Goal: Find specific page/section: Find specific page/section

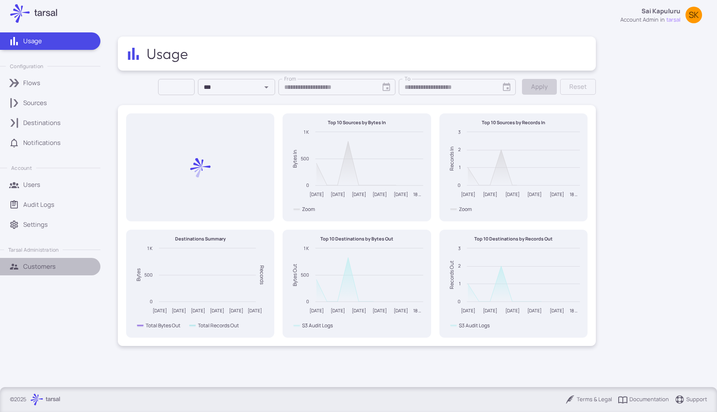
click at [46, 261] on link "Customers" at bounding box center [50, 266] width 100 height 17
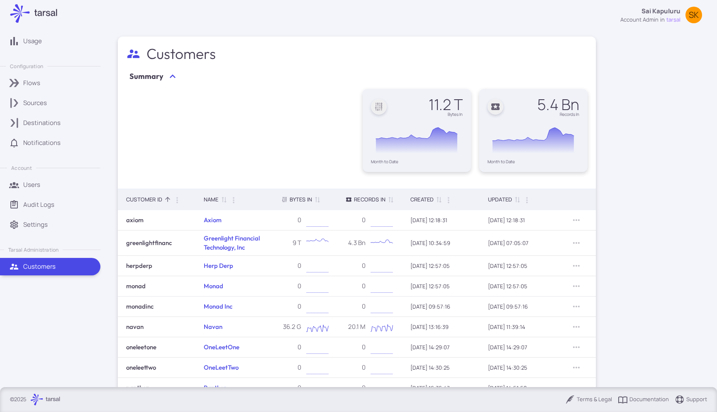
scroll to position [65, 0]
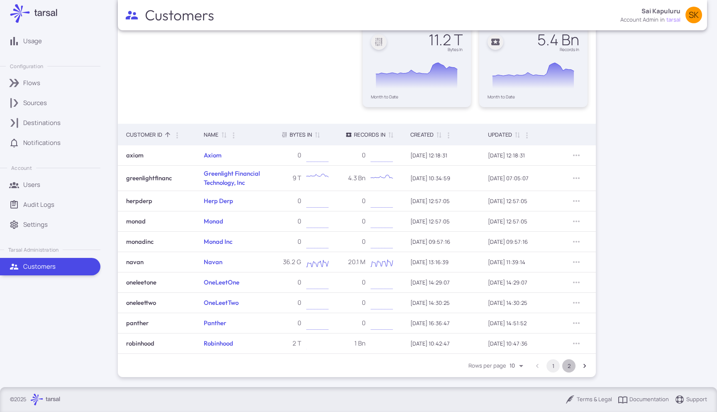
click at [571, 366] on button "2" at bounding box center [568, 365] width 13 height 13
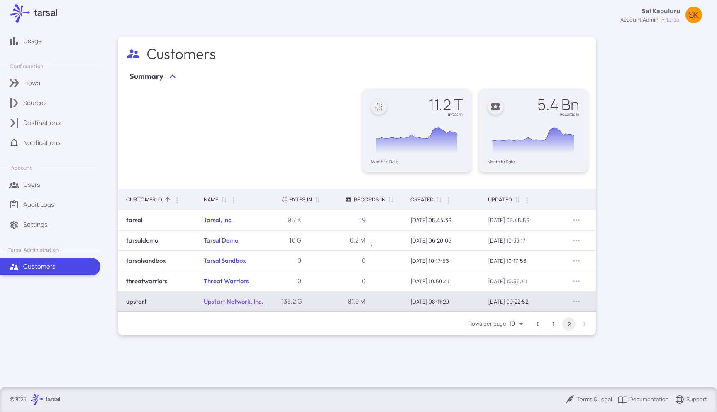
click at [227, 303] on link "Upstart Network, Inc." at bounding box center [233, 301] width 59 height 8
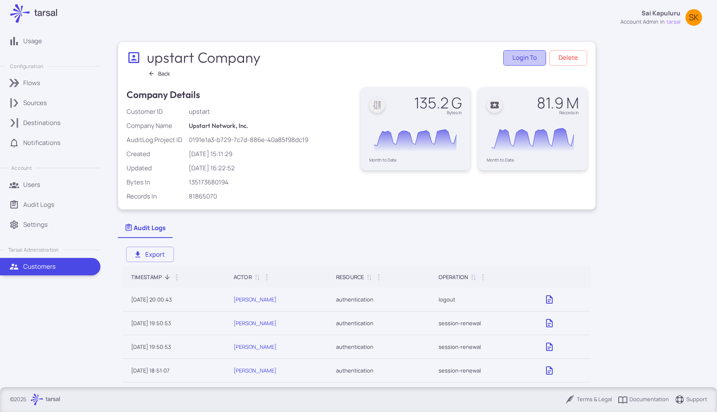
click at [519, 58] on button "Login to" at bounding box center [524, 57] width 43 height 15
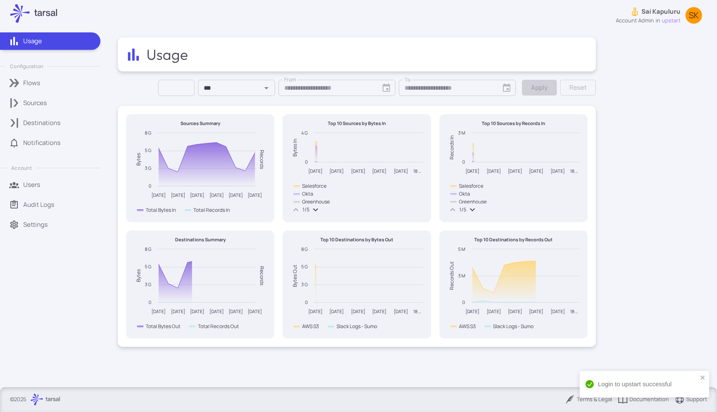
click at [53, 111] on ul "Usage Configuration Flows Sources Destinations Notifications Account Users Audi…" at bounding box center [54, 132] width 108 height 210
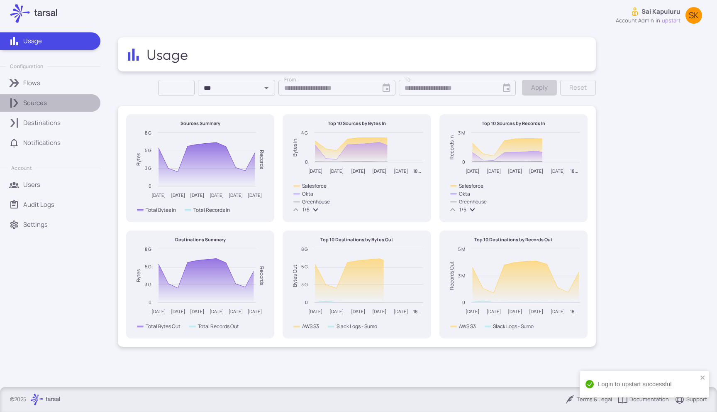
click at [56, 106] on div "Sources" at bounding box center [58, 102] width 71 height 9
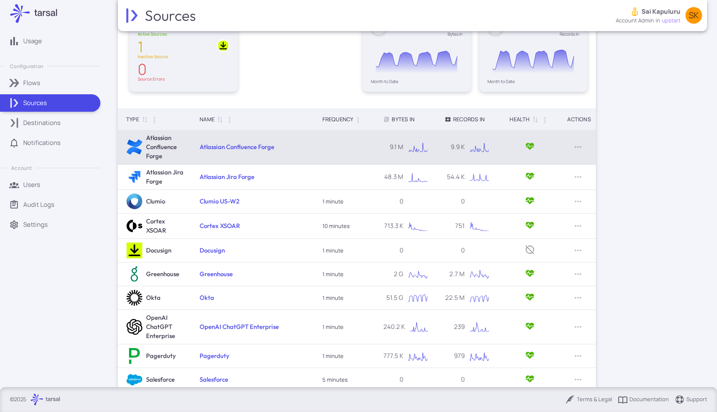
scroll to position [92, 0]
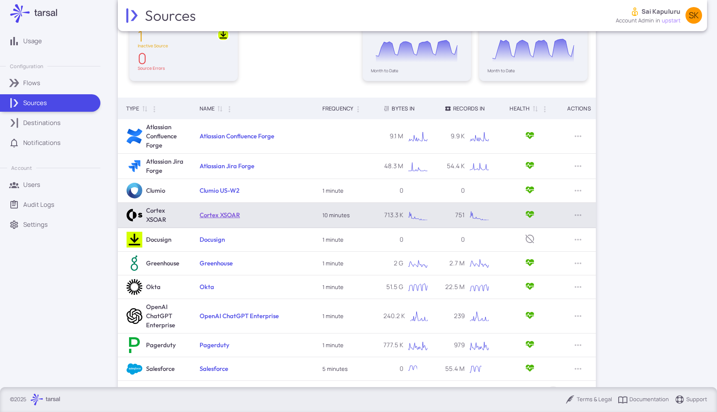
click at [210, 215] on link "Cortex XSOAR" at bounding box center [220, 215] width 40 height 8
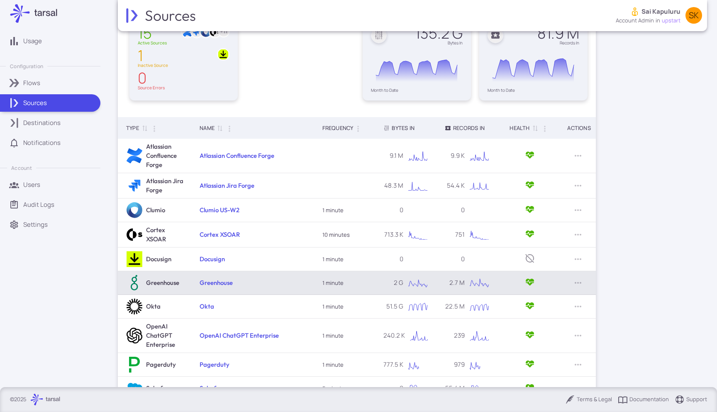
scroll to position [119, 0]
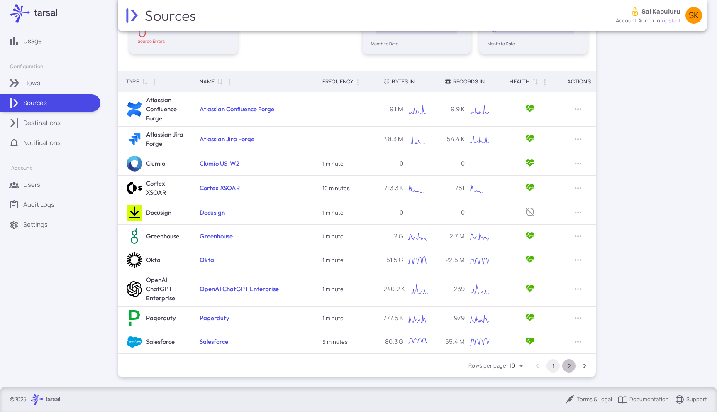
click at [567, 367] on button "2" at bounding box center [568, 365] width 13 height 13
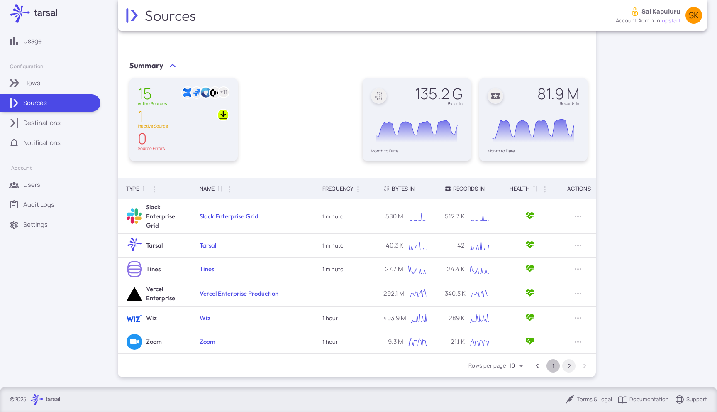
click at [557, 364] on button "1" at bounding box center [553, 365] width 13 height 13
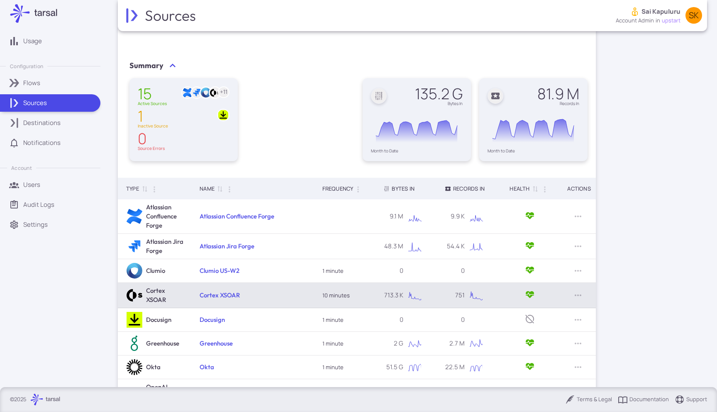
scroll to position [119, 0]
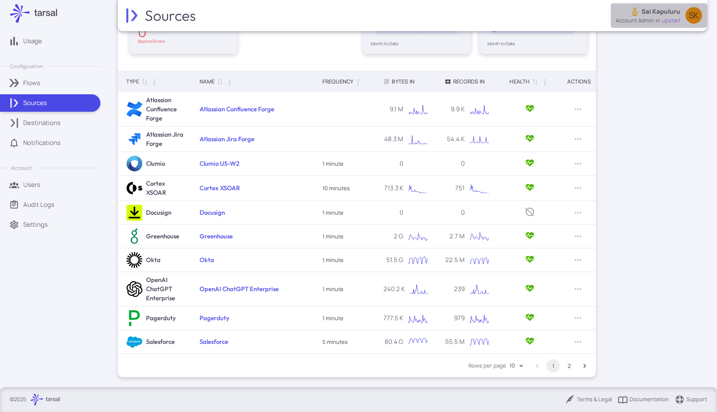
click at [692, 22] on div "SK" at bounding box center [694, 15] width 17 height 17
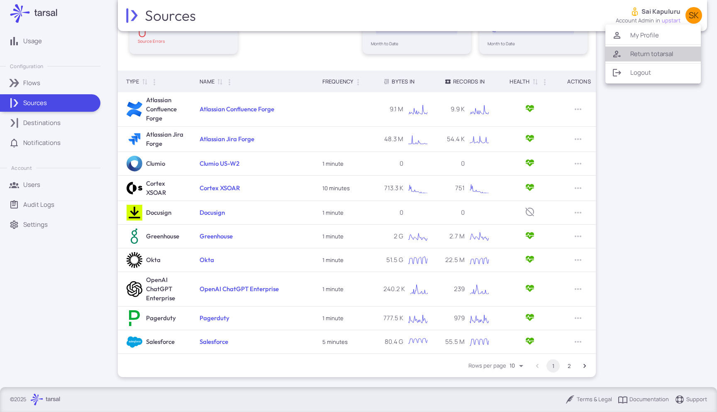
click at [658, 52] on li "Return to [GEOGRAPHIC_DATA]" at bounding box center [653, 53] width 95 height 15
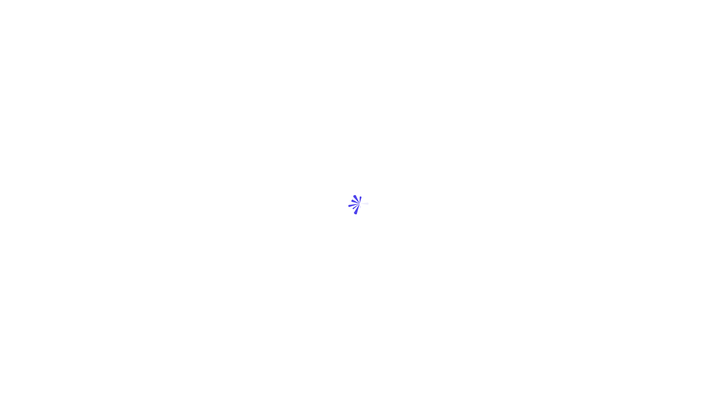
scroll to position [0, 0]
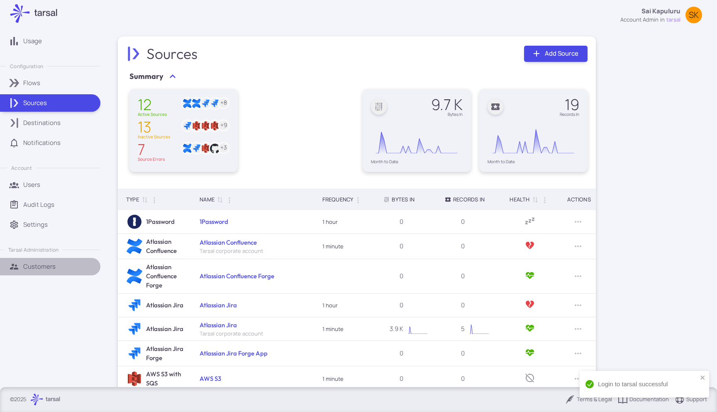
click at [29, 266] on p "Customers" at bounding box center [39, 266] width 32 height 9
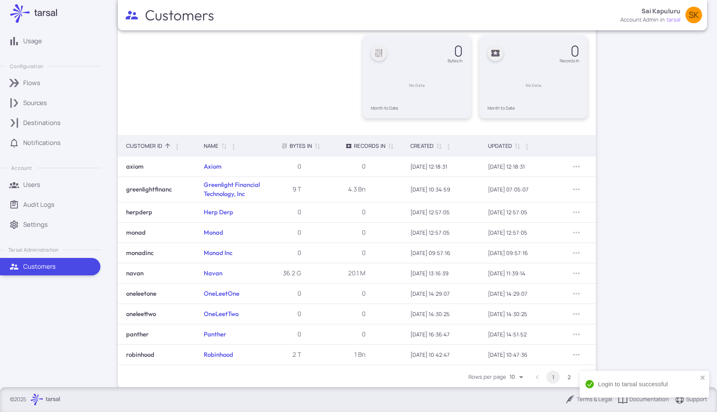
scroll to position [64, 0]
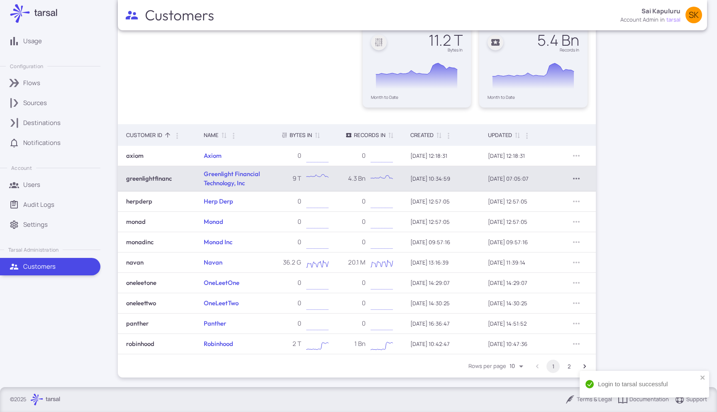
click at [578, 179] on icon "Row Actions" at bounding box center [577, 179] width 10 height 10
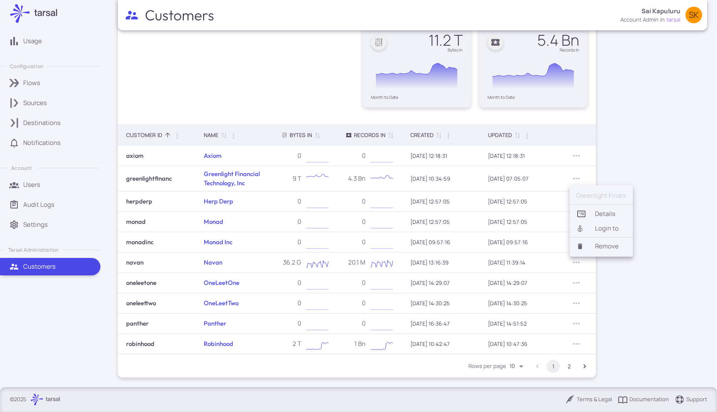
click at [599, 228] on li "Login to" at bounding box center [601, 228] width 63 height 14
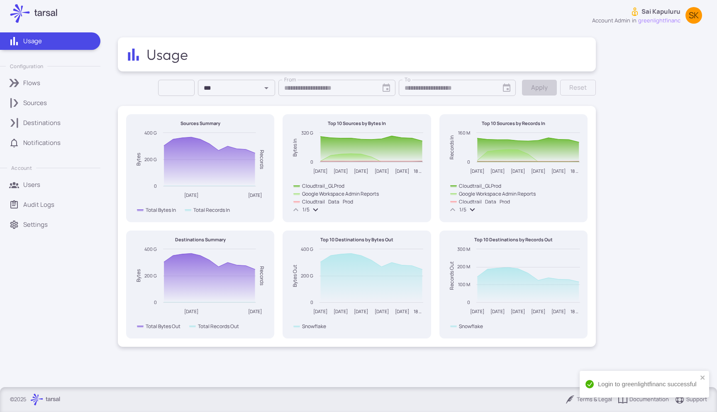
click at [37, 110] on link "Sources" at bounding box center [50, 102] width 100 height 17
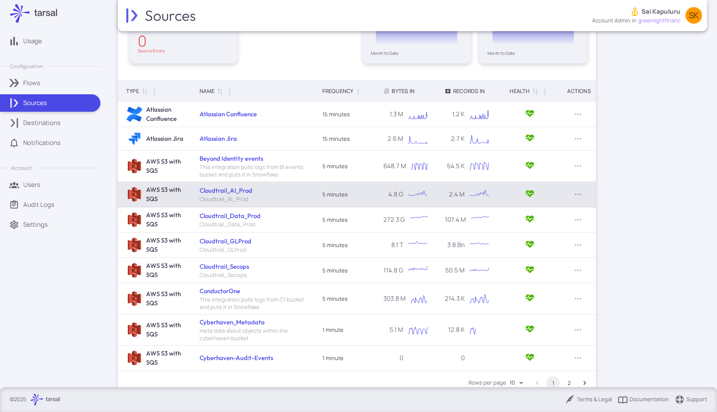
scroll to position [120, 0]
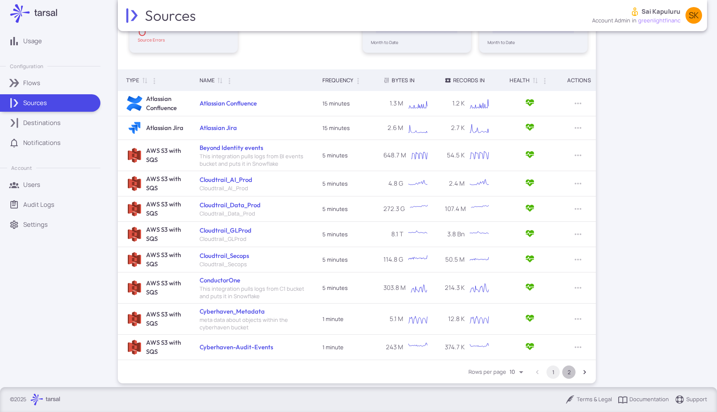
click at [569, 371] on button "2" at bounding box center [568, 371] width 13 height 13
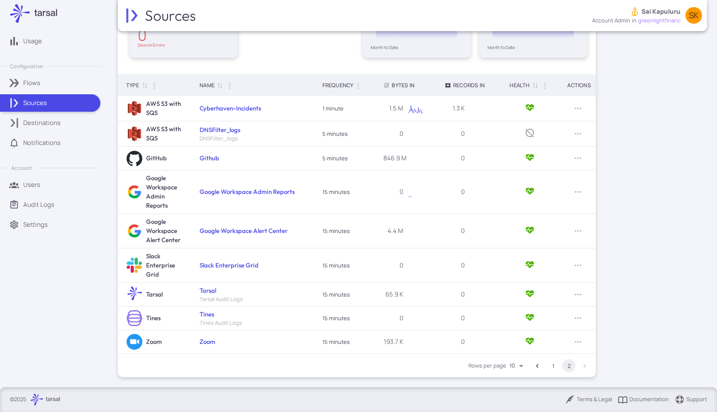
click at [557, 365] on button "1" at bounding box center [553, 365] width 13 height 13
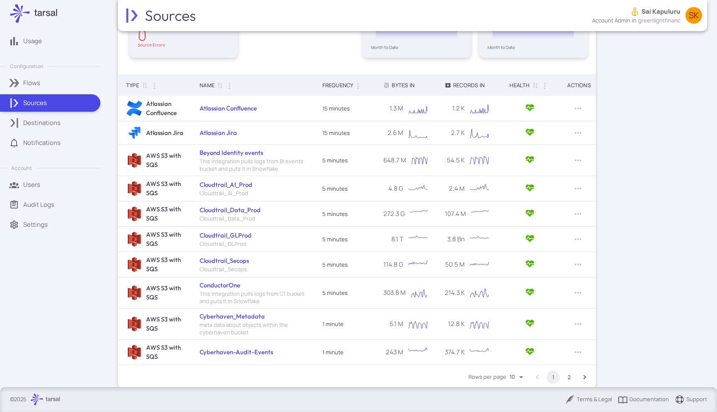
scroll to position [0, 0]
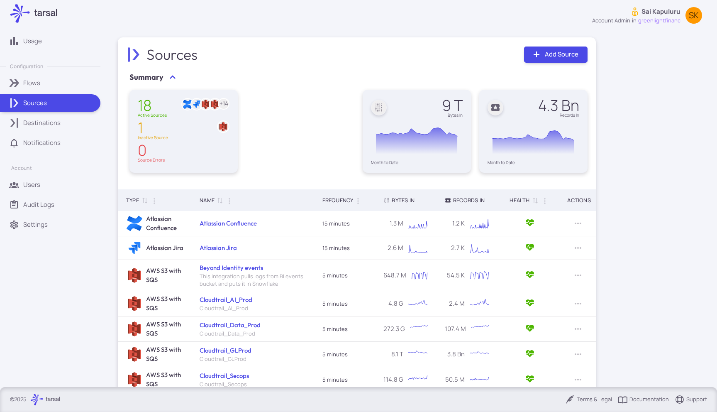
click at [643, 23] on span "greenlightfinanc" at bounding box center [659, 21] width 42 height 8
click at [510, 20] on div at bounding box center [358, 206] width 717 height 412
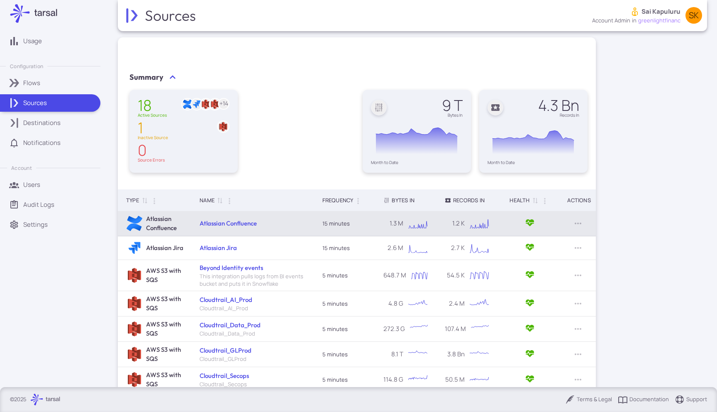
scroll to position [126, 0]
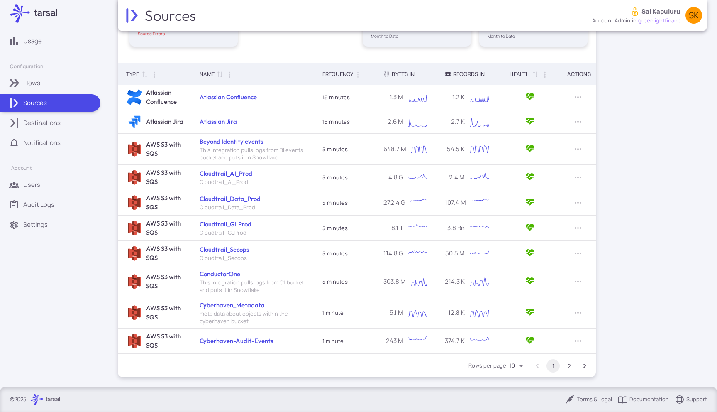
click at [571, 366] on button "2" at bounding box center [568, 365] width 13 height 13
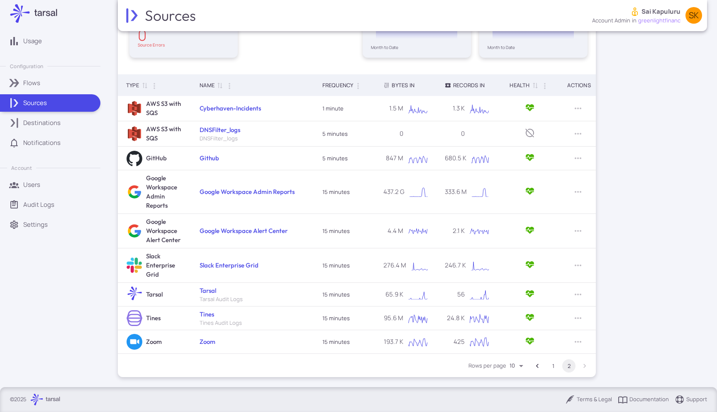
scroll to position [0, 0]
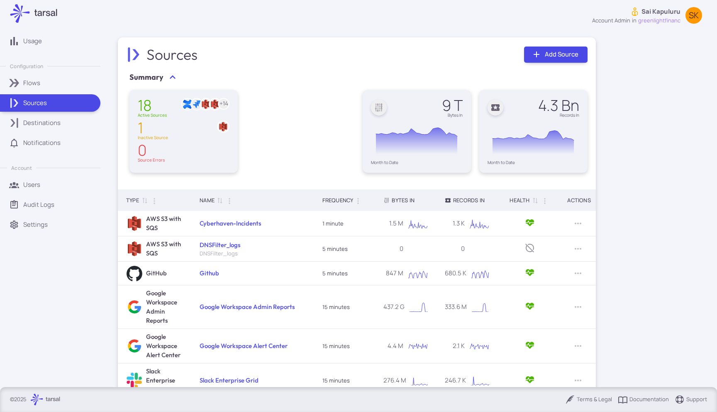
click at [674, 2] on div "Sources Sai Kapuluru account admin in greenlightfinanc SK" at bounding box center [412, 15] width 589 height 31
click at [671, 11] on p "Sai Kapuluru" at bounding box center [661, 11] width 39 height 9
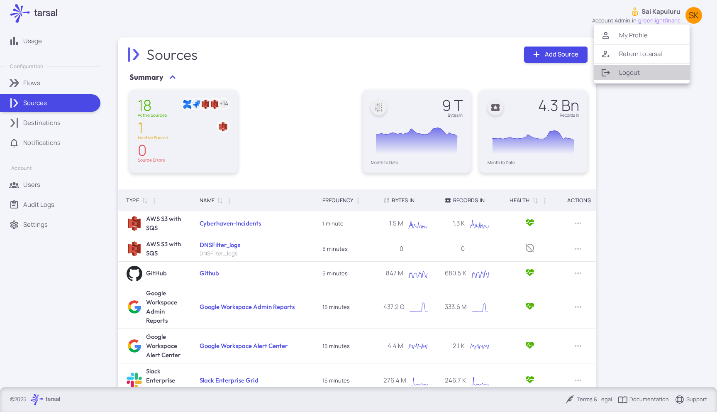
click at [633, 74] on li "Logout" at bounding box center [641, 72] width 95 height 15
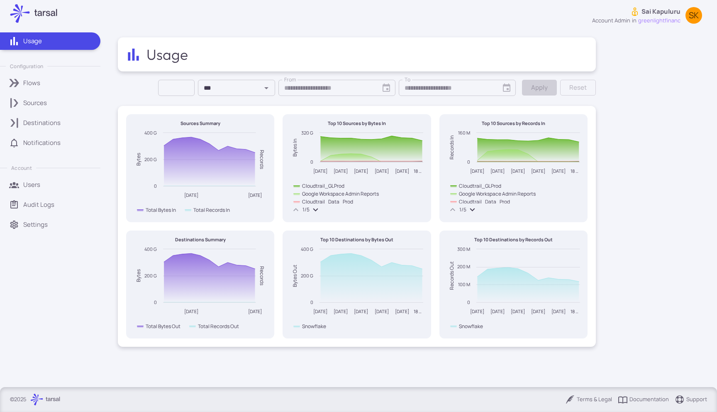
click at [39, 101] on p "Sources" at bounding box center [35, 102] width 24 height 9
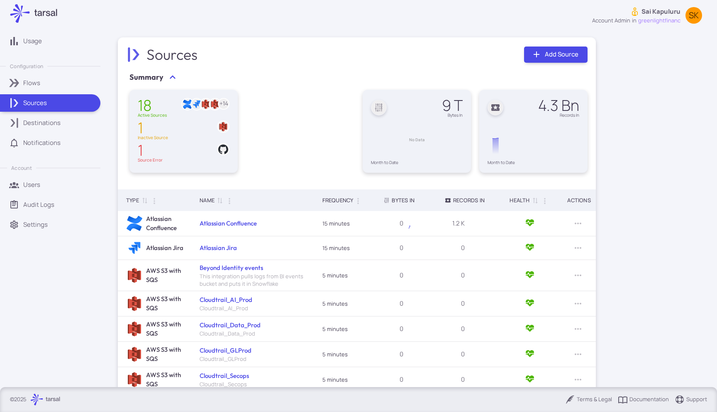
click at [665, 13] on p "Sai Kapuluru" at bounding box center [661, 11] width 39 height 9
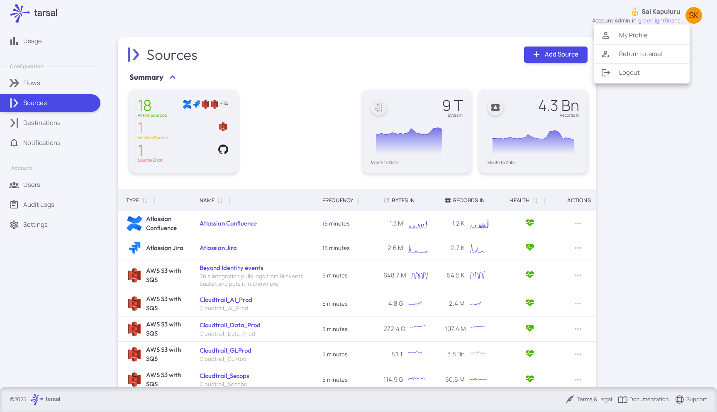
click at [629, 49] on li "Return to [GEOGRAPHIC_DATA]" at bounding box center [641, 53] width 95 height 15
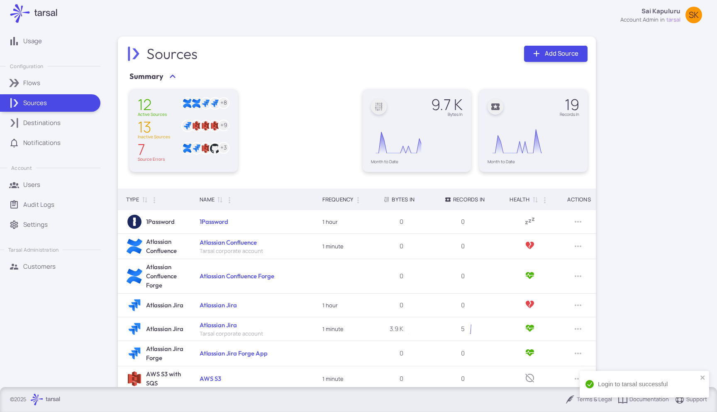
click at [26, 260] on link "Customers" at bounding box center [50, 266] width 100 height 17
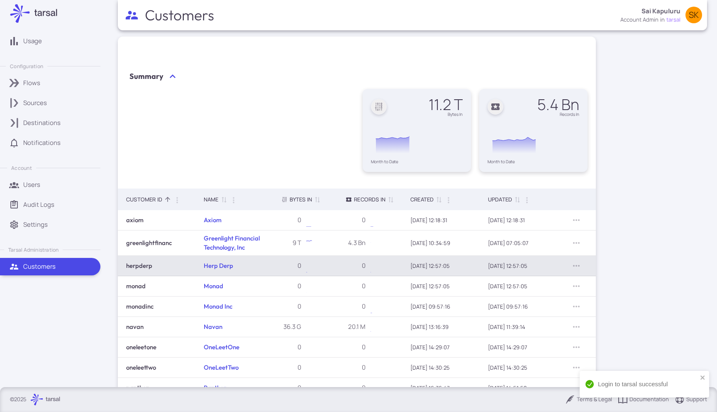
scroll to position [65, 0]
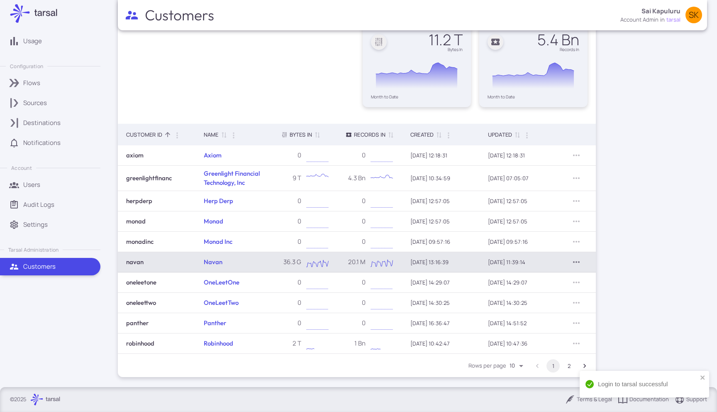
click at [579, 263] on icon "Row Actions" at bounding box center [577, 262] width 10 height 10
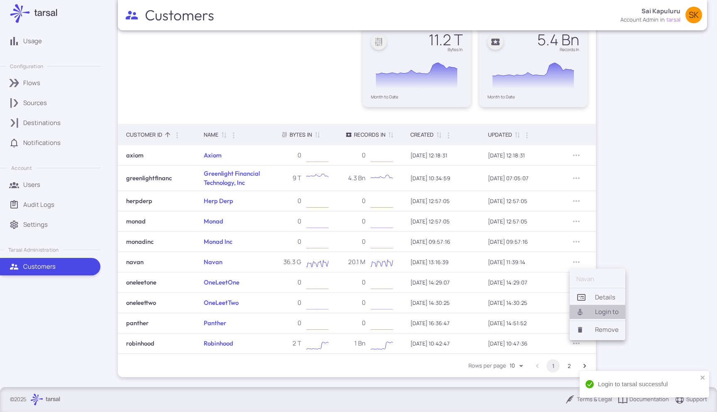
click at [618, 313] on li "Login to" at bounding box center [598, 312] width 56 height 14
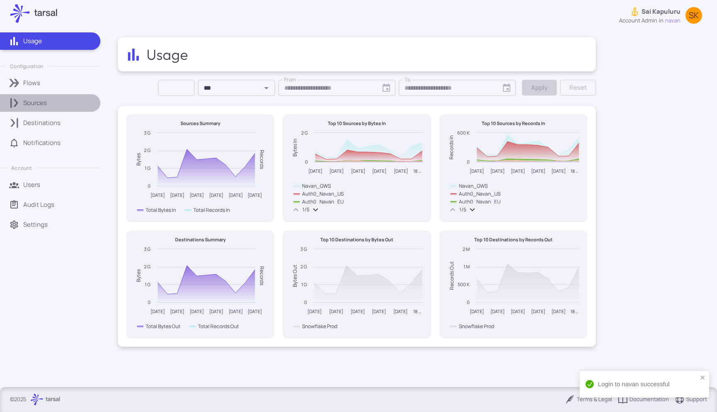
click at [27, 100] on p "Sources" at bounding box center [35, 102] width 24 height 9
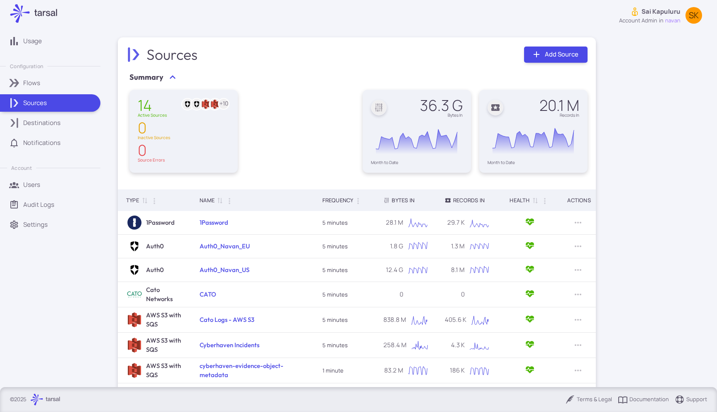
click at [673, 11] on p "Sai Kapuluru" at bounding box center [661, 11] width 39 height 9
click at [663, 56] on li "Return to [GEOGRAPHIC_DATA]" at bounding box center [654, 53] width 95 height 15
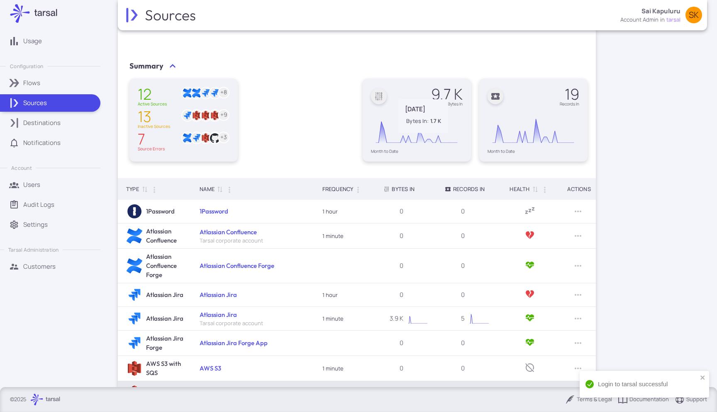
scroll to position [112, 0]
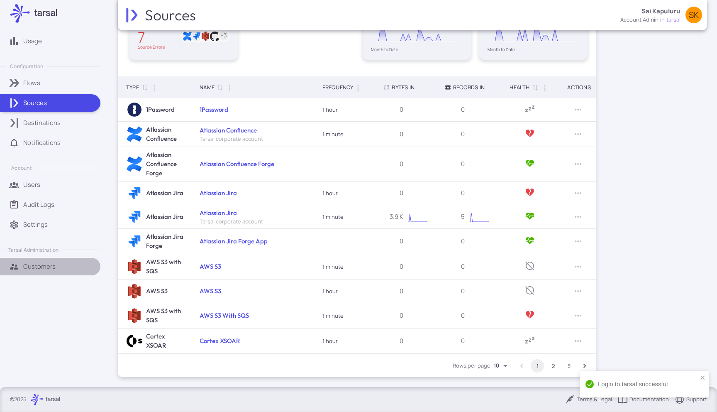
click at [62, 264] on div "Customers" at bounding box center [58, 266] width 71 height 9
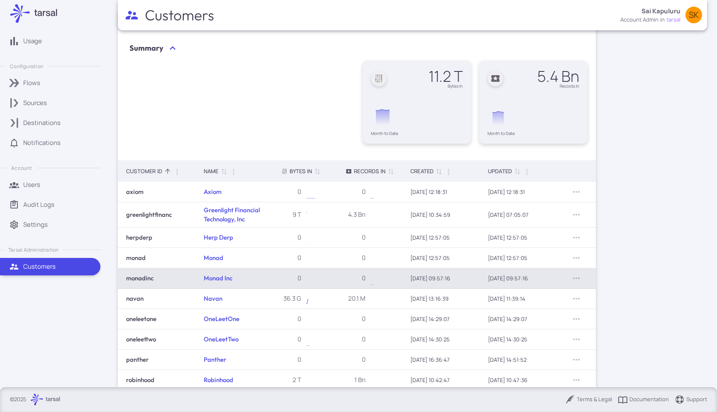
scroll to position [65, 0]
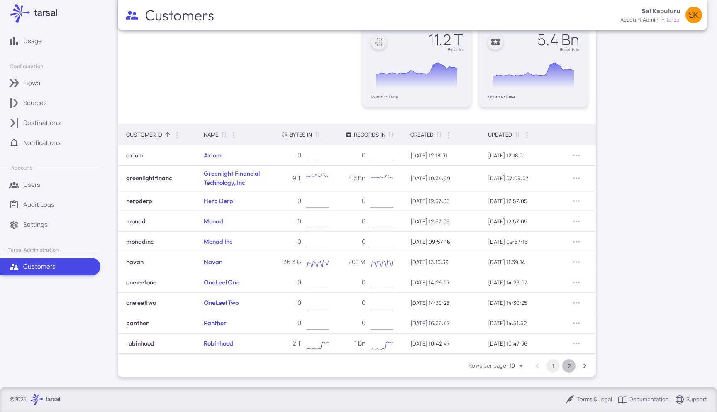
click at [572, 368] on button "2" at bounding box center [568, 365] width 13 height 13
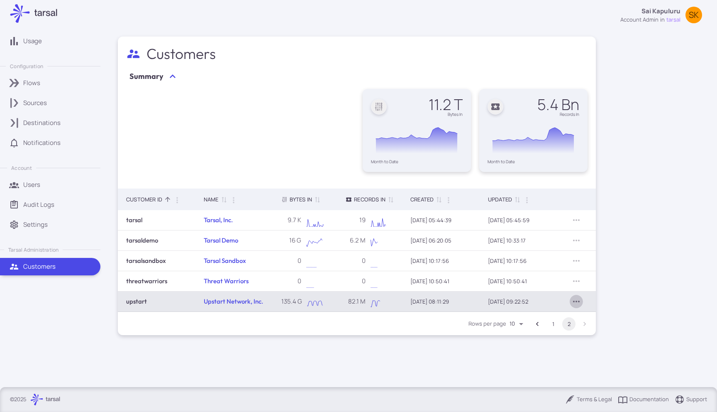
click at [576, 304] on icon "Row Actions" at bounding box center [577, 301] width 10 height 10
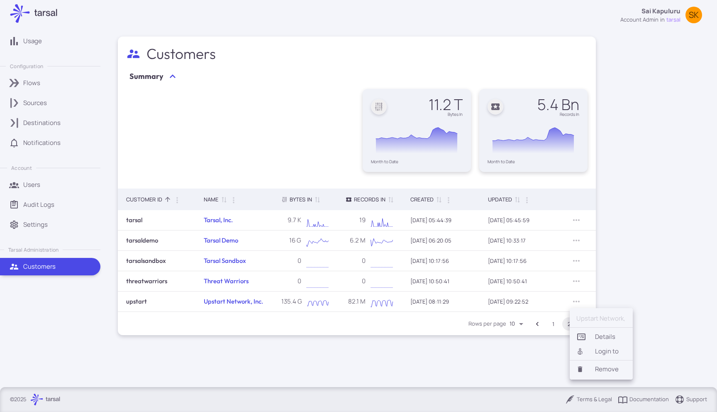
click at [611, 350] on li "Login to" at bounding box center [601, 351] width 63 height 14
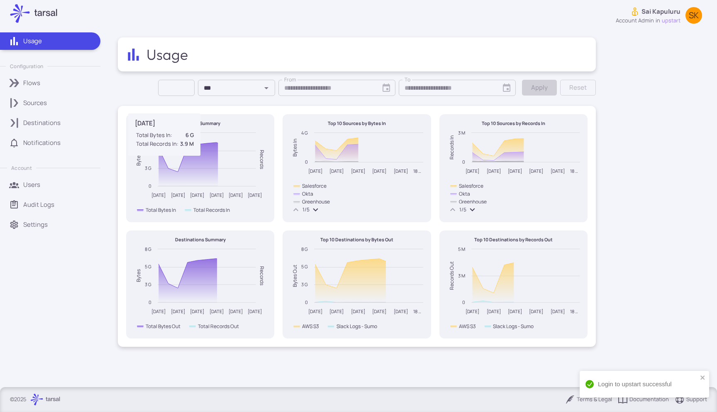
click at [42, 98] on p "Sources" at bounding box center [35, 102] width 24 height 9
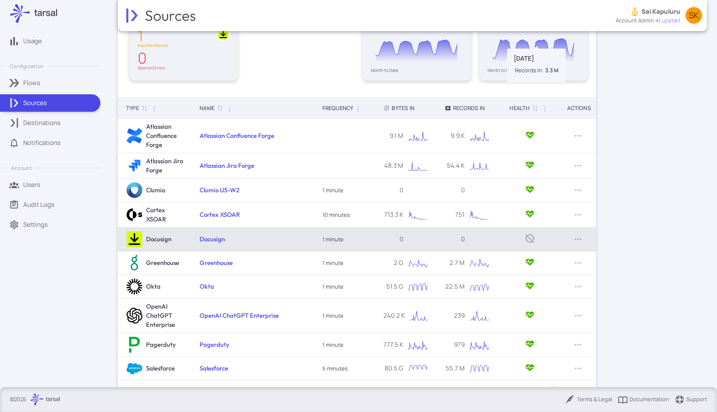
scroll to position [119, 0]
